Goal: Transaction & Acquisition: Purchase product/service

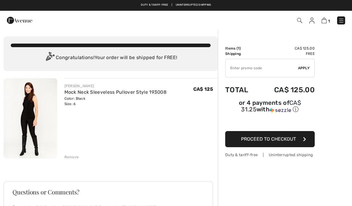
click at [285, 140] on span "Proceed to Checkout" at bounding box center [268, 139] width 55 height 6
click at [274, 70] on input "TEXT" at bounding box center [262, 68] width 73 height 18
type input "NEW15"
click at [305, 72] on div "✔ Apply Remove" at bounding box center [270, 68] width 90 height 19
click at [305, 69] on span "Apply" at bounding box center [304, 67] width 12 height 5
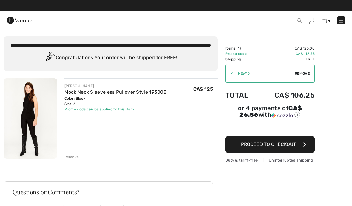
click at [31, 112] on img at bounding box center [31, 118] width 54 height 80
click at [34, 123] on img at bounding box center [31, 118] width 54 height 80
click at [39, 133] on img at bounding box center [31, 118] width 54 height 80
click at [36, 137] on img at bounding box center [31, 118] width 54 height 80
click at [35, 132] on img at bounding box center [31, 118] width 54 height 80
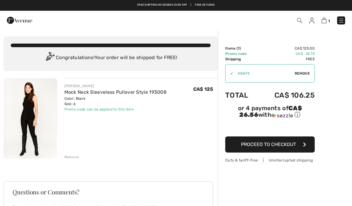
click at [36, 135] on img at bounding box center [31, 118] width 54 height 80
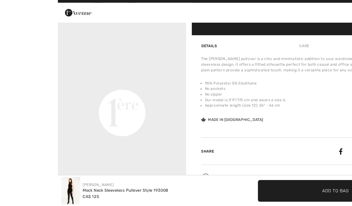
scroll to position [376, 0]
